Goal: Contribute content

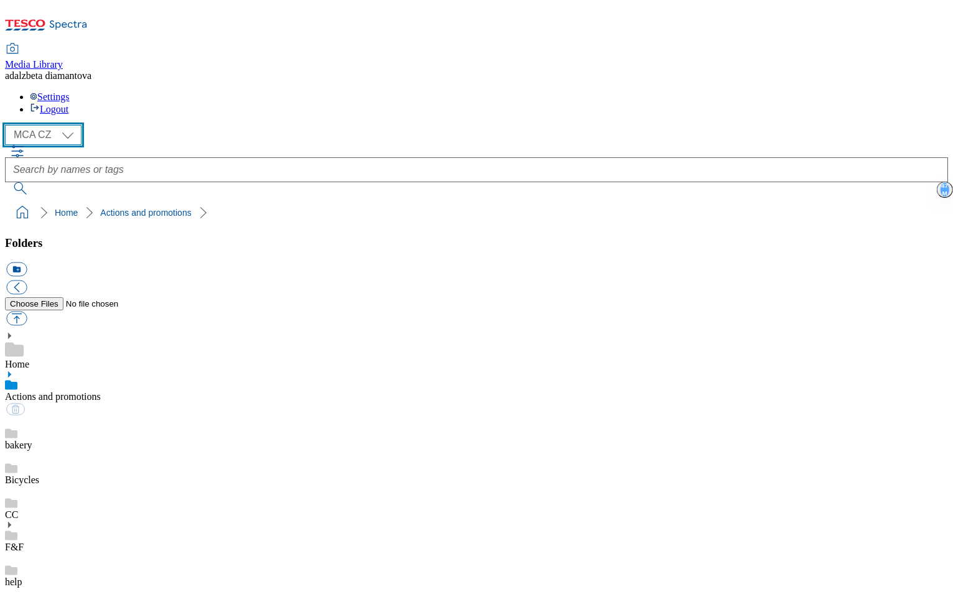
click at [70, 125] on select "MCA CZ MCA HU MCA SK" at bounding box center [43, 135] width 76 height 20
select select "flare-mca-sk"
click at [9, 125] on select "MCA CZ MCA HU MCA SK" at bounding box center [43, 135] width 76 height 20
click at [11, 371] on use at bounding box center [9, 374] width 3 height 6
click at [24, 475] on link "LPG" at bounding box center [14, 480] width 19 height 11
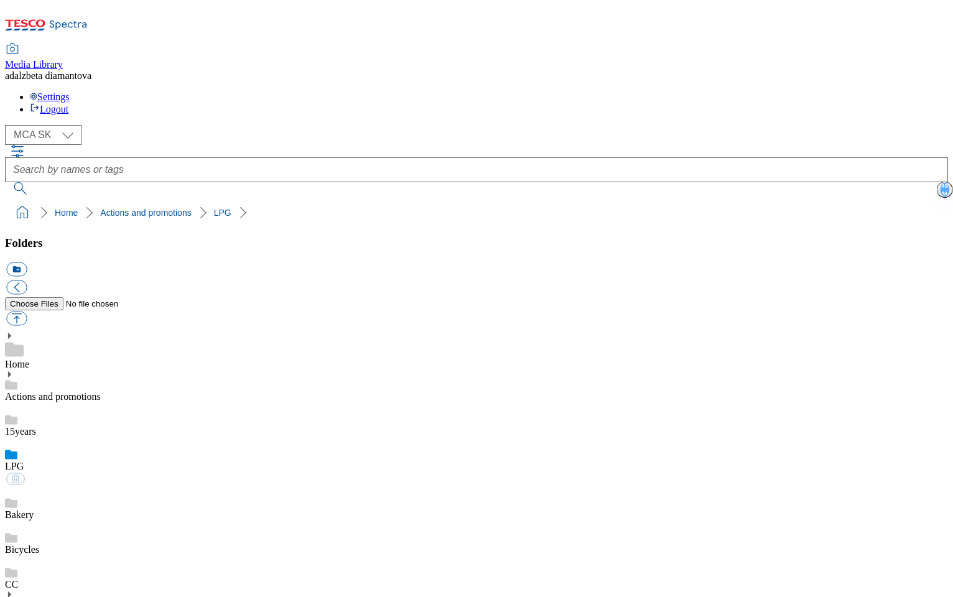
drag, startPoint x: 646, startPoint y: 304, endPoint x: 582, endPoint y: 300, distance: 64.2
copy div "lpg-icon02"
click at [27, 312] on button "button" at bounding box center [16, 319] width 21 height 14
type input "C:\fakepath\lpg-icon04.png"
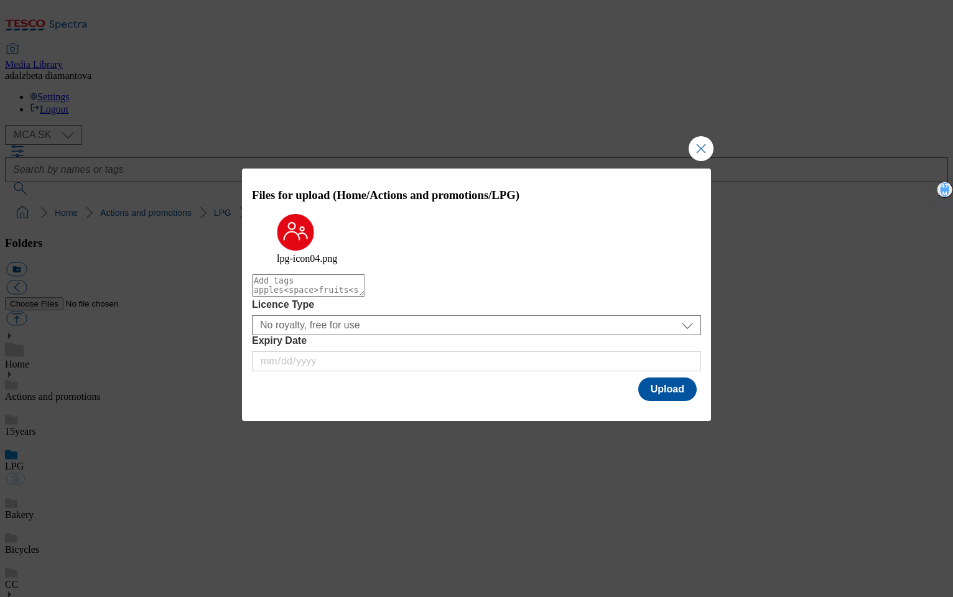
click at [634, 392] on div "Files for upload (Home/Actions and promotions/LPG) lpg-icon04.png Licence Type …" at bounding box center [476, 286] width 469 height 235
click at [680, 386] on button "Upload" at bounding box center [667, 390] width 58 height 24
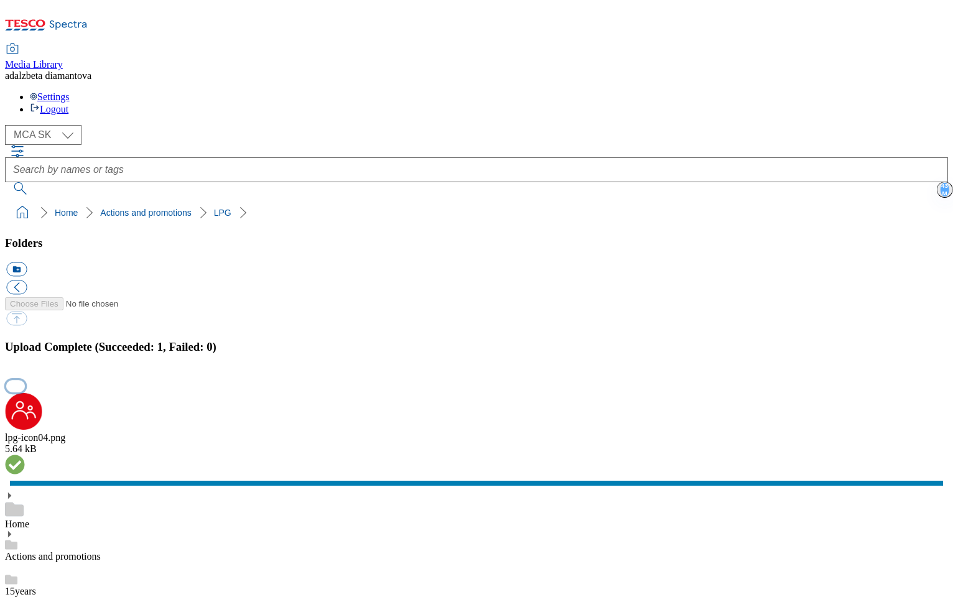
click at [25, 380] on button "button" at bounding box center [15, 386] width 19 height 12
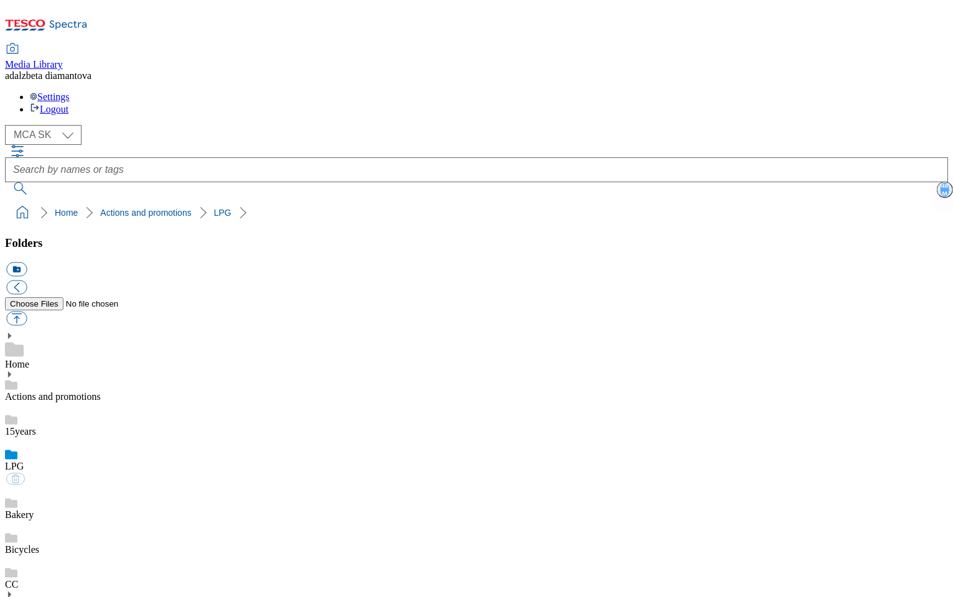
click at [88, 486] on div "Bakery" at bounding box center [476, 503] width 943 height 35
click at [91, 437] on div "LPG" at bounding box center [476, 454] width 943 height 35
